Goal: Information Seeking & Learning: Check status

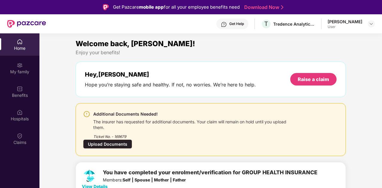
scroll to position [30, 0]
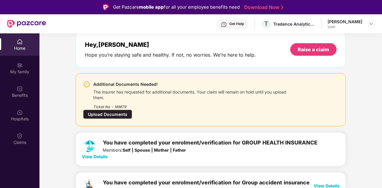
click at [343, 25] on div "User" at bounding box center [344, 26] width 35 height 5
click at [369, 23] on img at bounding box center [371, 24] width 5 height 5
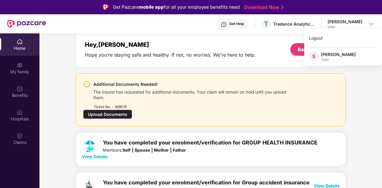
click at [324, 61] on div "User" at bounding box center [338, 59] width 35 height 5
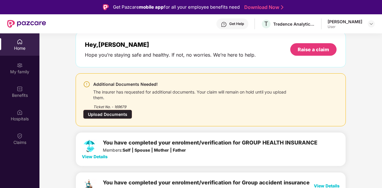
click at [324, 58] on div "Hey, [PERSON_NAME] Hope you’re staying safe and healthy. If not, no worries. We…" at bounding box center [211, 50] width 270 height 36
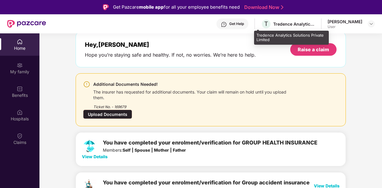
click at [292, 24] on div "Tredence Analytics Solutions Private Limited" at bounding box center [294, 24] width 42 height 6
click at [261, 22] on span "T" at bounding box center [266, 24] width 10 height 10
click at [265, 26] on div "T Tredence Analytics Solutions Private Limited" at bounding box center [288, 24] width 54 height 10
click at [271, 37] on div "Tredence Analytics Solutions Private Limited" at bounding box center [291, 38] width 75 height 14
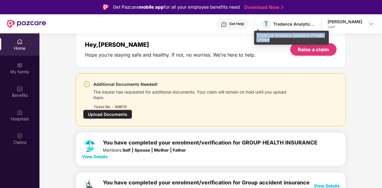
click at [271, 37] on div "Tredence Analytics Solutions Private Limited" at bounding box center [291, 38] width 75 height 14
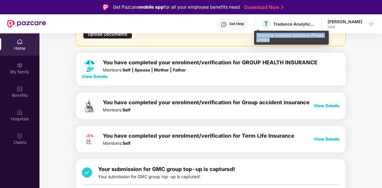
scroll to position [0, 0]
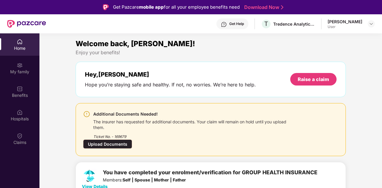
click at [331, 24] on div "[PERSON_NAME]" at bounding box center [344, 22] width 35 height 6
click at [373, 23] on img at bounding box center [371, 24] width 5 height 5
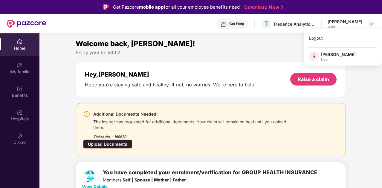
click at [315, 57] on span "S" at bounding box center [314, 57] width 10 height 10
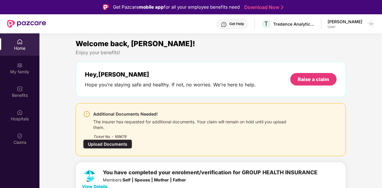
click at [353, 26] on div "User" at bounding box center [344, 26] width 35 height 5
click at [368, 24] on div at bounding box center [370, 23] width 7 height 7
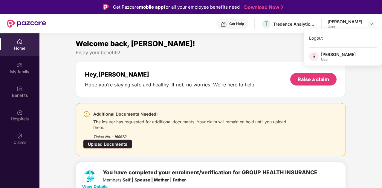
click at [338, 56] on div "[PERSON_NAME]" at bounding box center [338, 55] width 35 height 6
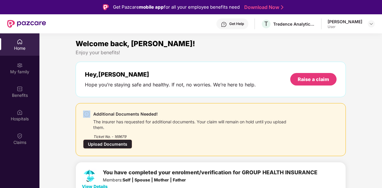
click at [338, 56] on div "Welcome back, [PERSON_NAME]! Enjoy your benefits! Hey, [PERSON_NAME] Hope you’r…" at bounding box center [210, 178] width 275 height 281
click at [26, 70] on div "My family" at bounding box center [19, 72] width 39 height 6
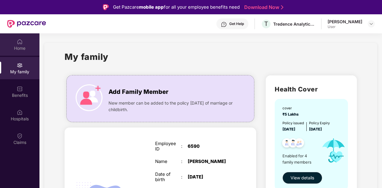
click at [19, 50] on div "Home" at bounding box center [19, 48] width 39 height 6
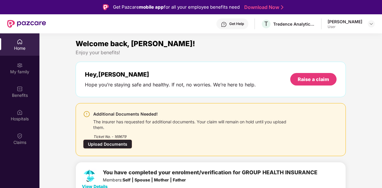
scroll to position [90, 0]
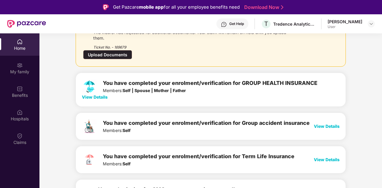
click at [102, 97] on span "View Details" at bounding box center [95, 97] width 26 height 5
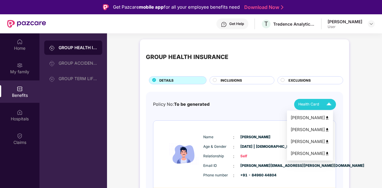
click at [316, 104] on span "Health Card" at bounding box center [308, 105] width 21 height 6
click at [311, 117] on div "[PERSON_NAME]" at bounding box center [309, 118] width 39 height 7
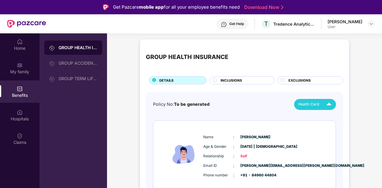
click at [229, 24] on div "Get Help" at bounding box center [236, 24] width 15 height 5
click at [18, 45] on div "Home" at bounding box center [19, 48] width 39 height 6
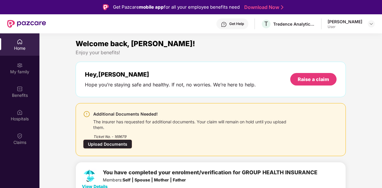
click at [116, 118] on div "The insurer has requested for additional documents. Your claim will remain on h…" at bounding box center [194, 124] width 202 height 13
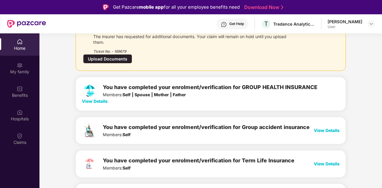
scroll to position [108, 0]
